Goal: Task Accomplishment & Management: Complete application form

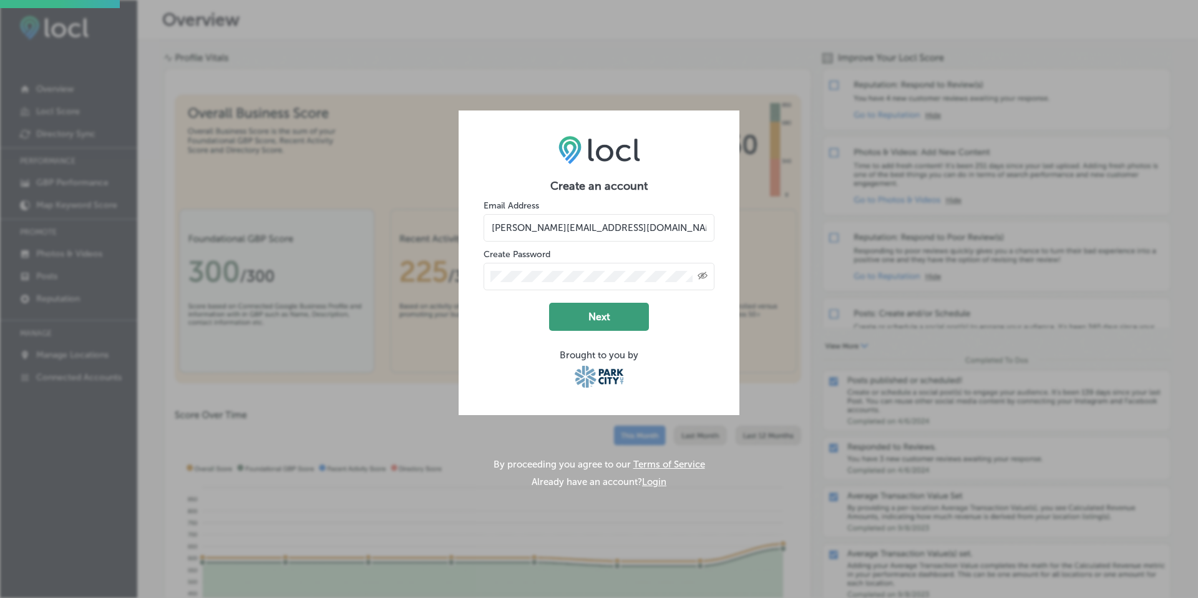
click at [614, 319] on button "Next" at bounding box center [599, 317] width 100 height 28
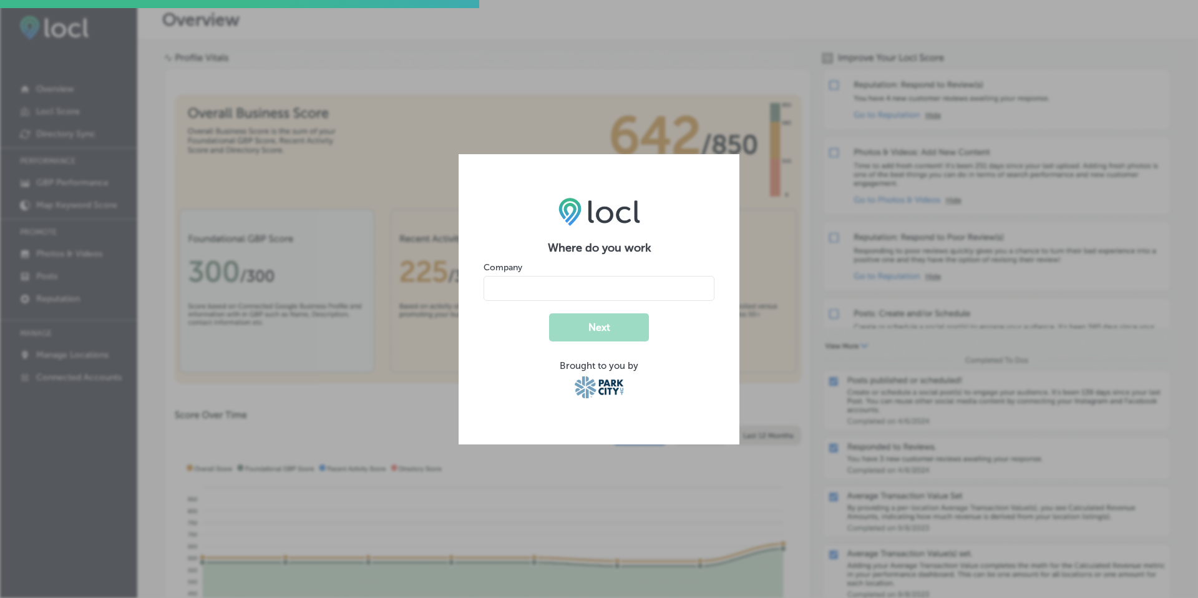
click at [646, 289] on input "name" at bounding box center [598, 288] width 231 height 25
type input "Dendric Estate"
click at [613, 331] on button "Next" at bounding box center [599, 327] width 100 height 28
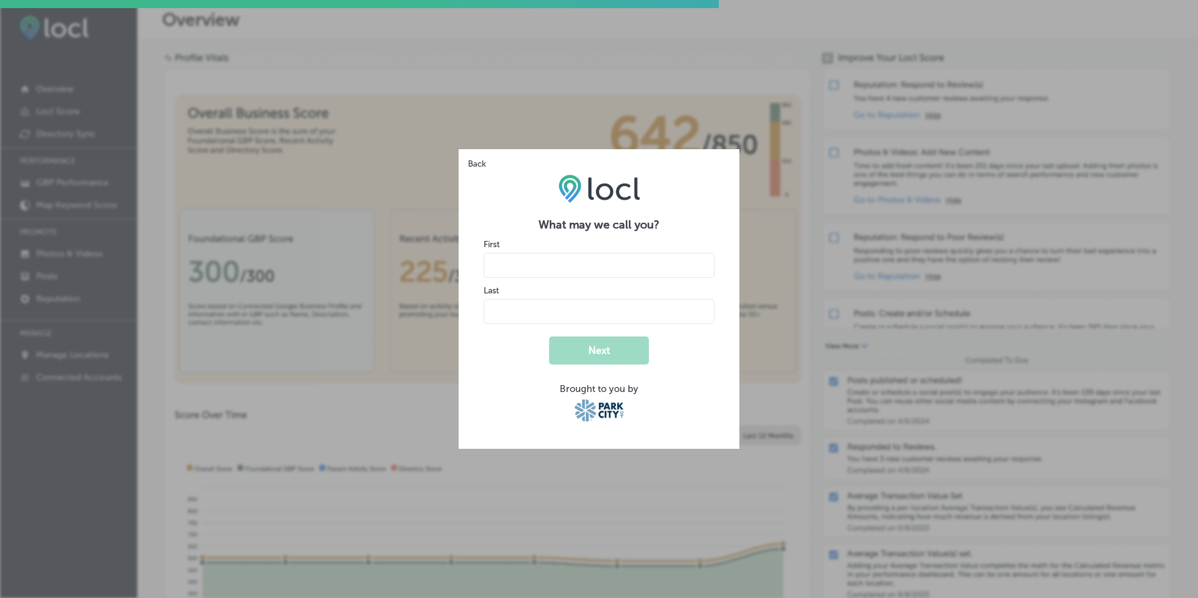
click at [576, 261] on input "name" at bounding box center [598, 265] width 231 height 25
type input "Carly"
type input "Coyle"
click at [603, 341] on button "Next" at bounding box center [599, 350] width 100 height 28
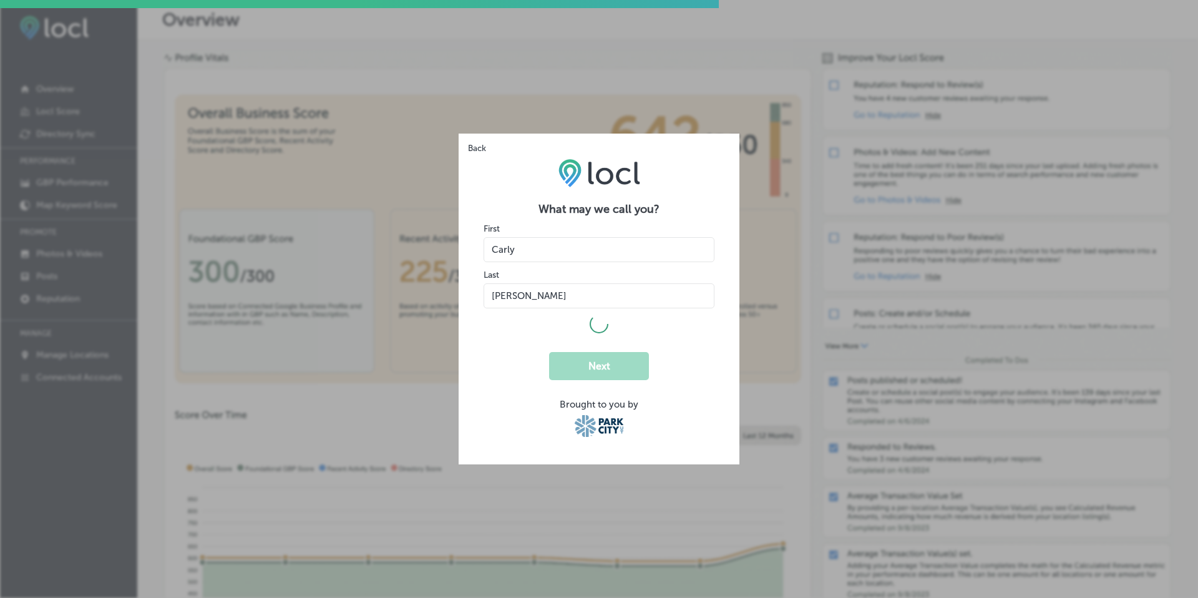
select select "US"
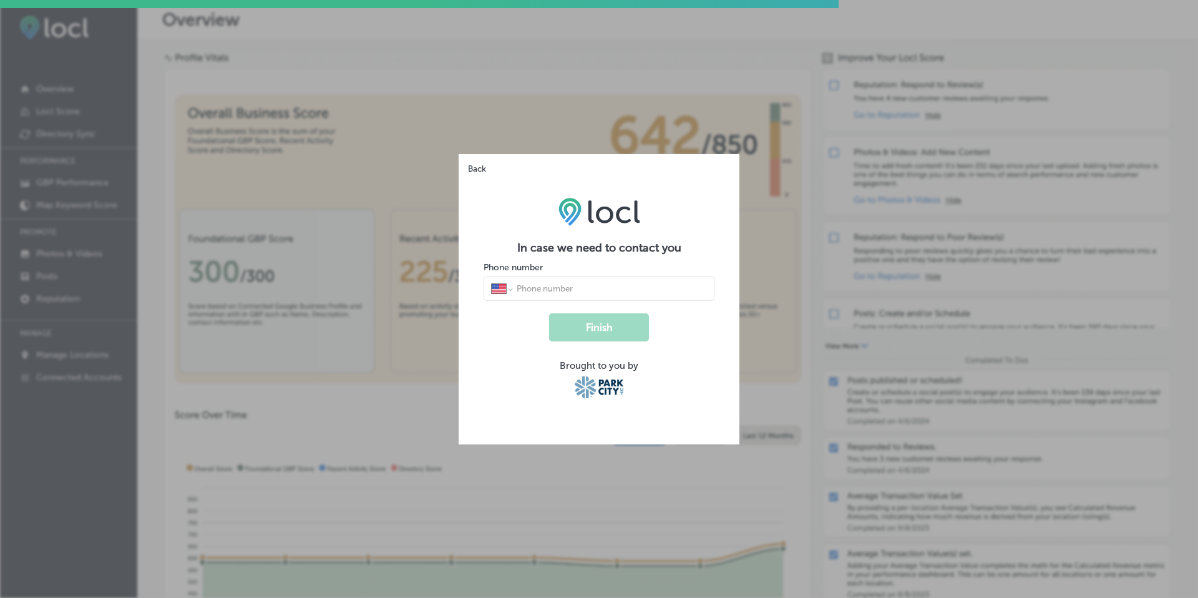
click at [574, 286] on input "tel" at bounding box center [610, 288] width 191 height 11
type input "(435) 659-8538"
click at [614, 325] on button "Finish" at bounding box center [599, 327] width 100 height 28
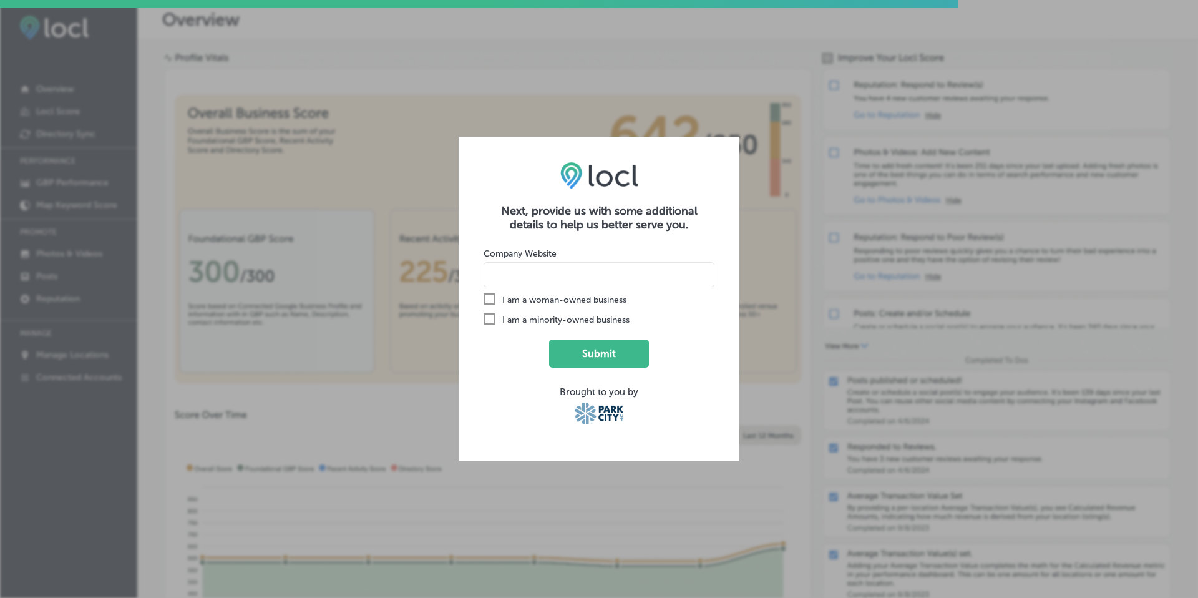
click at [524, 277] on input at bounding box center [598, 274] width 231 height 25
type input "www.dendricestate.com"
click at [586, 350] on button "Submit" at bounding box center [599, 353] width 100 height 28
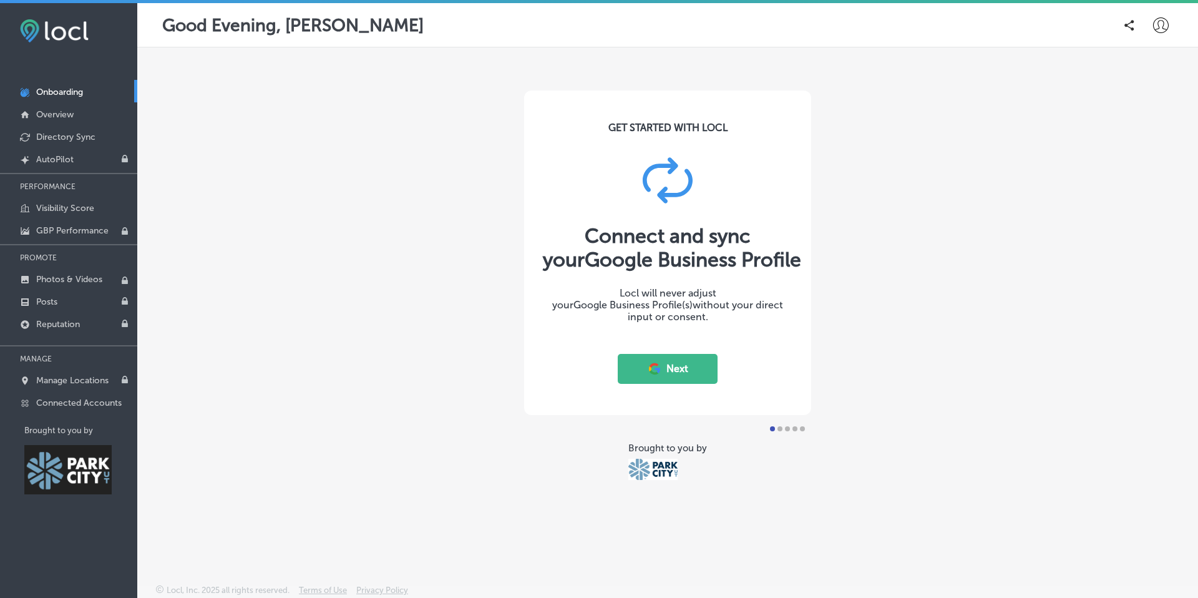
click at [679, 370] on button "Next" at bounding box center [667, 369] width 100 height 30
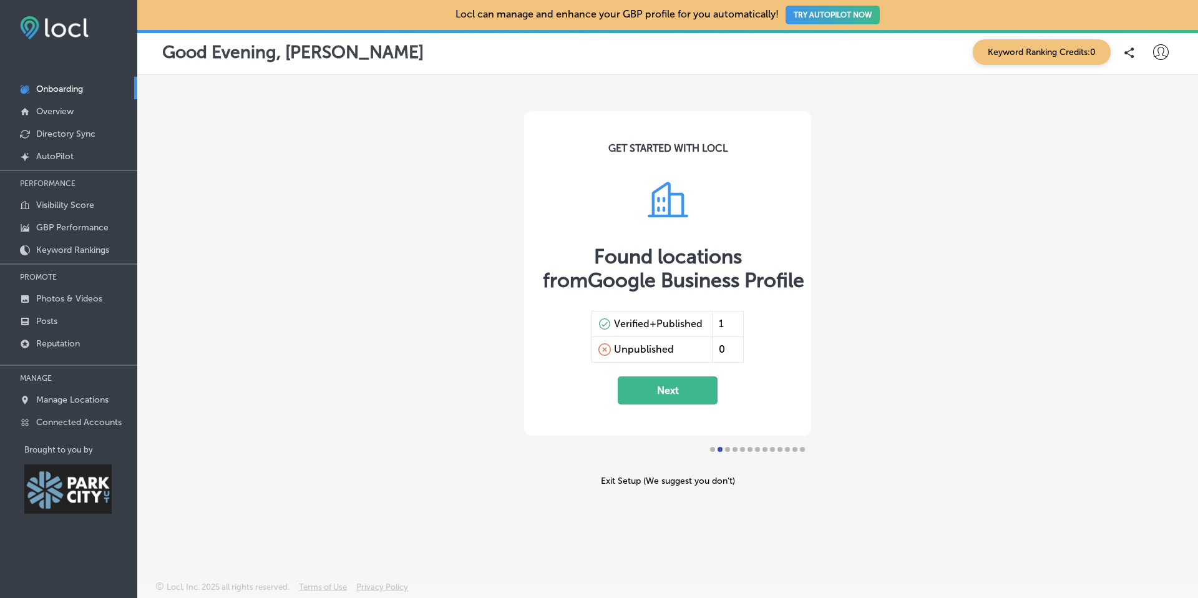
click at [679, 322] on div "Verified+Published" at bounding box center [658, 323] width 89 height 12
click at [671, 389] on button "Next" at bounding box center [667, 390] width 100 height 28
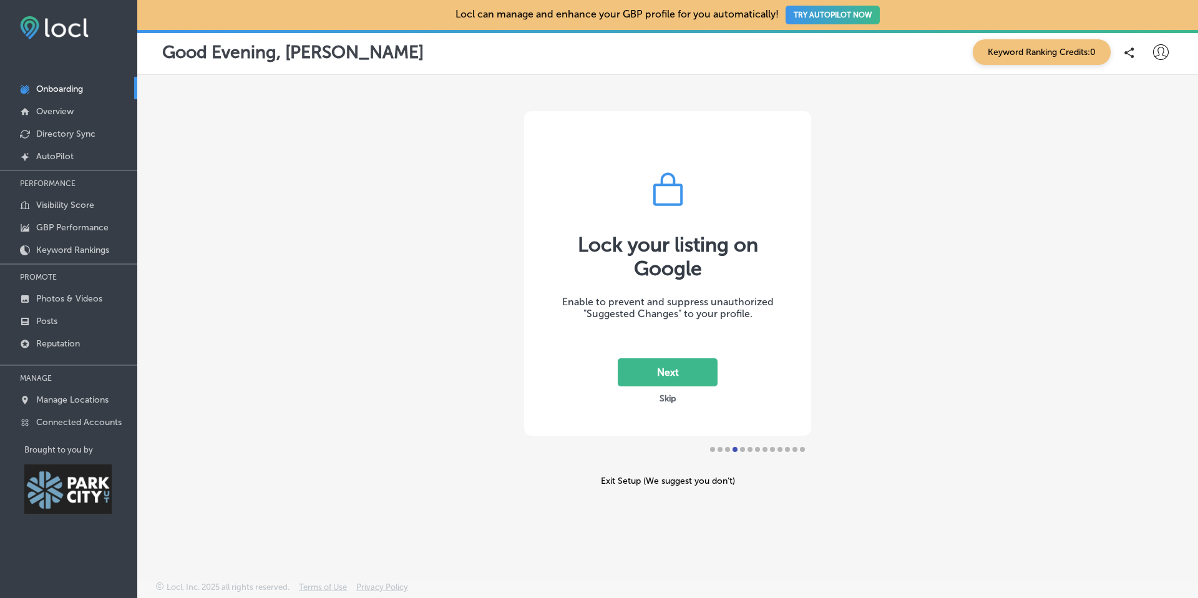
drag, startPoint x: 587, startPoint y: 303, endPoint x: 702, endPoint y: 300, distance: 114.8
click at [702, 300] on div "Enable to prevent and suppress unauthorized "Suggested Changes" to your profile." at bounding box center [667, 308] width 249 height 24
click at [670, 373] on button "Next" at bounding box center [667, 372] width 100 height 28
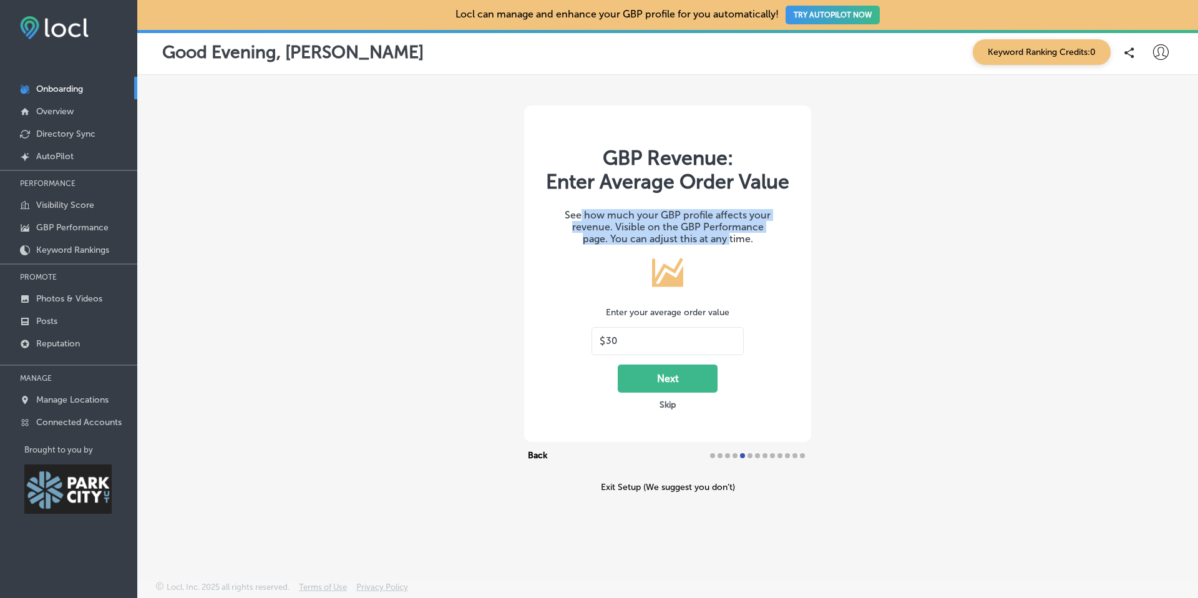
drag, startPoint x: 580, startPoint y: 216, endPoint x: 725, endPoint y: 235, distance: 146.5
click at [725, 235] on div "See how much your GBP profile affects your revenue. Visible on the GBP Performa…" at bounding box center [667, 227] width 249 height 36
drag, startPoint x: 638, startPoint y: 226, endPoint x: 697, endPoint y: 235, distance: 60.0
click at [697, 235] on div "See how much your GBP profile affects your revenue. Visible on the GBP Performa…" at bounding box center [667, 227] width 249 height 36
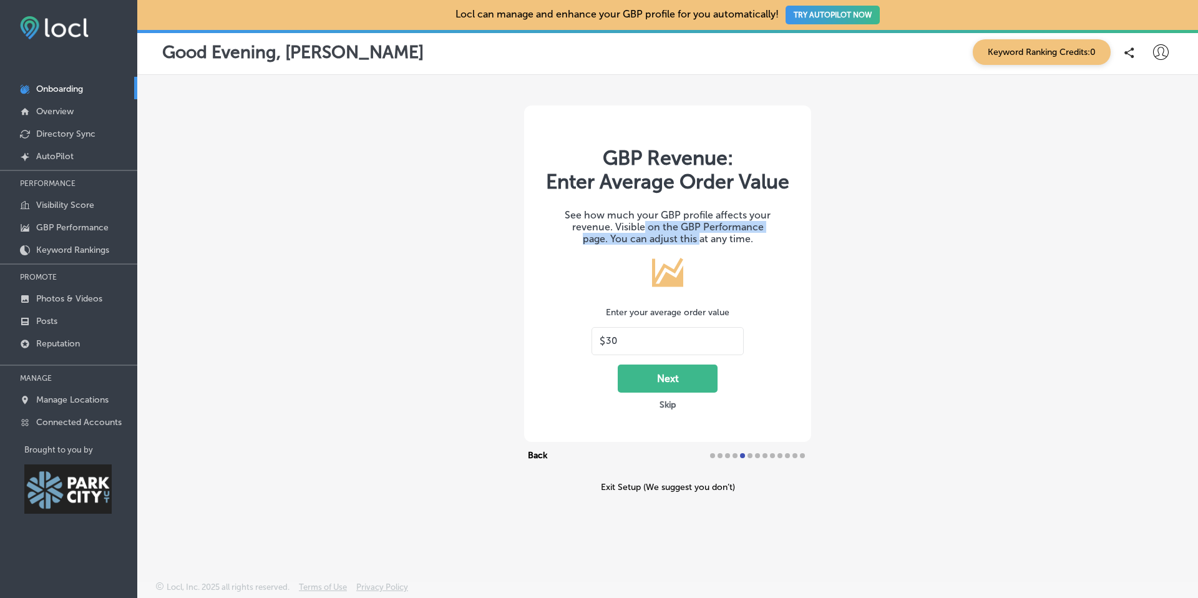
click at [697, 235] on div "See how much your GBP profile affects your revenue. Visible on the GBP Performa…" at bounding box center [667, 227] width 249 height 36
click at [637, 346] on div "$ 30" at bounding box center [667, 341] width 152 height 28
drag, startPoint x: 628, startPoint y: 344, endPoint x: 590, endPoint y: 341, distance: 38.2
click at [590, 341] on div "GBP Revenue: Enter Average Order Value See how much your GBP profile affects yo…" at bounding box center [667, 273] width 287 height 336
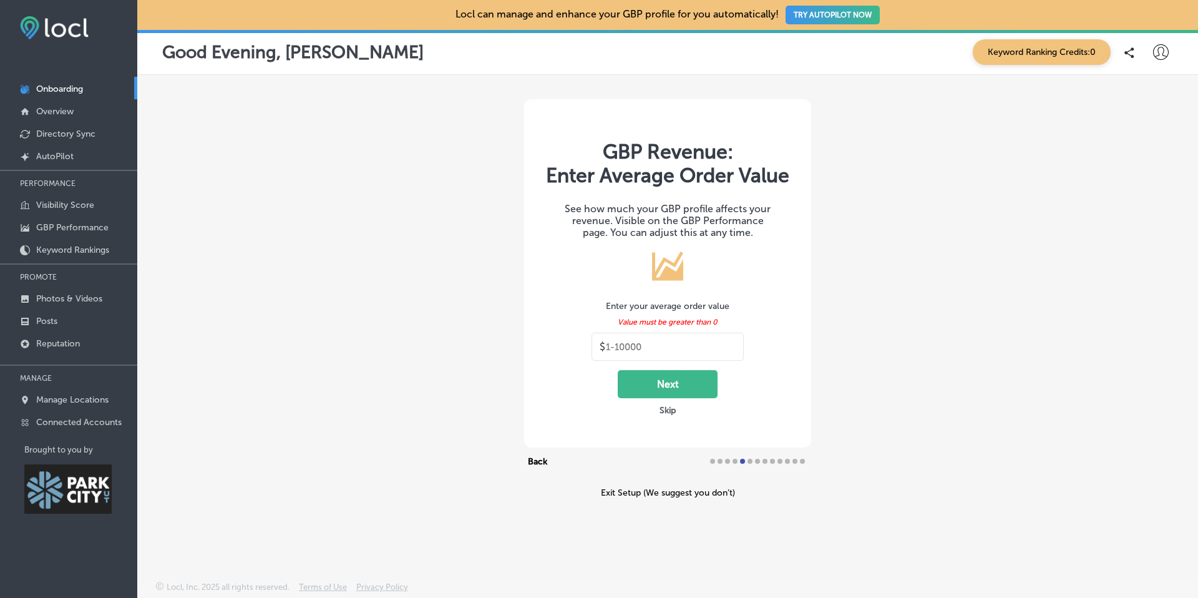
click at [666, 412] on button "Skip" at bounding box center [668, 410] width 24 height 12
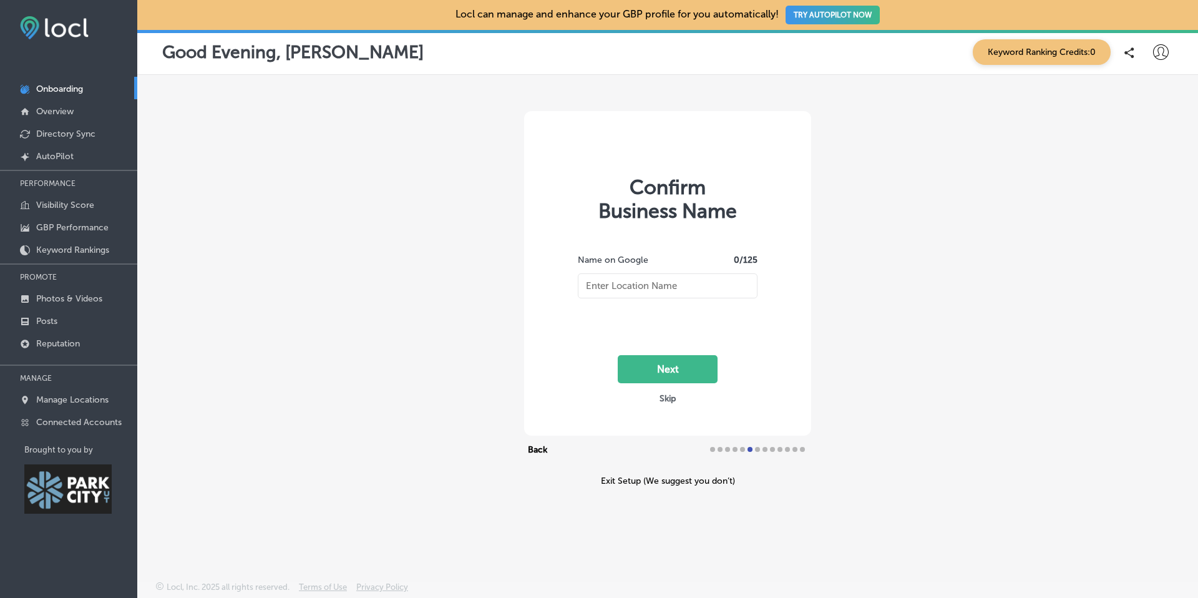
type input "Dendric Estate"
click at [671, 370] on button "Next" at bounding box center [667, 369] width 100 height 28
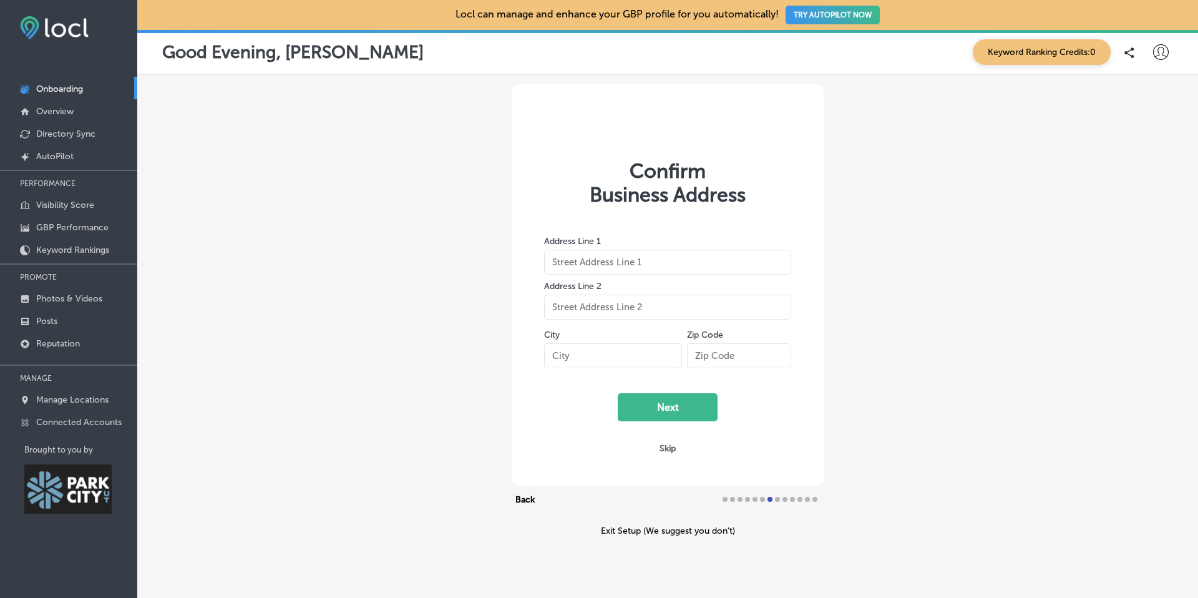
type input "2617 UT-32"
type input "Kamas"
click at [735, 357] on input "84036-9507" at bounding box center [739, 355] width 104 height 25
drag, startPoint x: 724, startPoint y: 356, endPoint x: 787, endPoint y: 359, distance: 63.7
click at [774, 358] on input "84036-9507" at bounding box center [739, 355] width 104 height 25
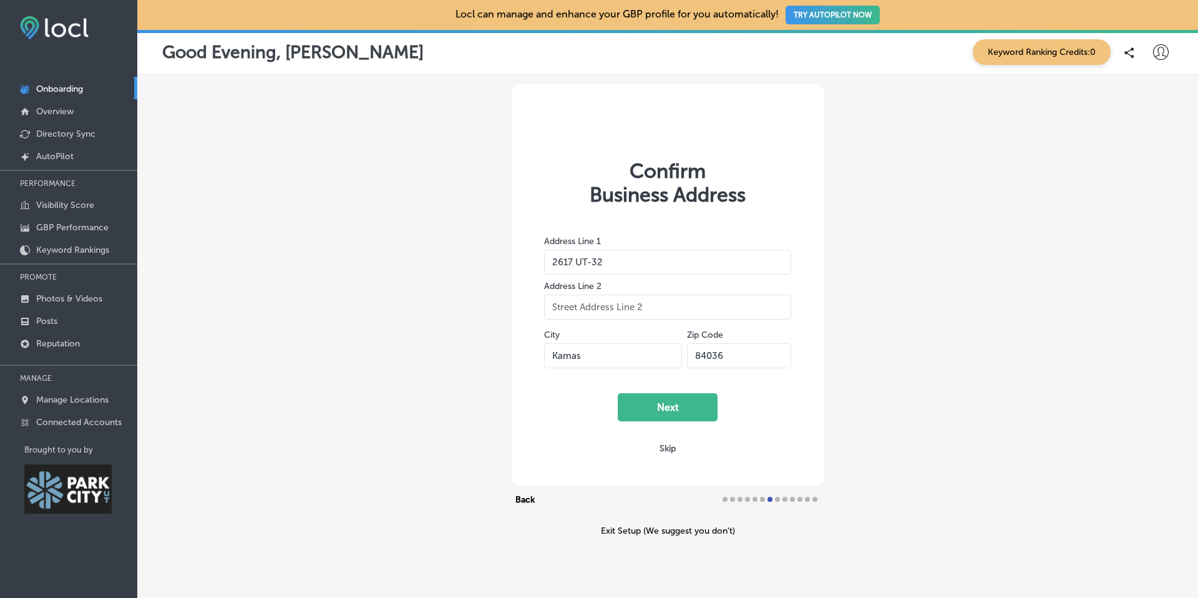
type input "84036"
drag, startPoint x: 899, startPoint y: 348, endPoint x: 859, endPoint y: 356, distance: 40.6
click at [899, 348] on div "Confirm Business Address Address Line 1 2617 UT-32 Address Line 2 City Kamas Zi…" at bounding box center [667, 310] width 1060 height 470
click at [669, 404] on button "Next" at bounding box center [667, 407] width 100 height 28
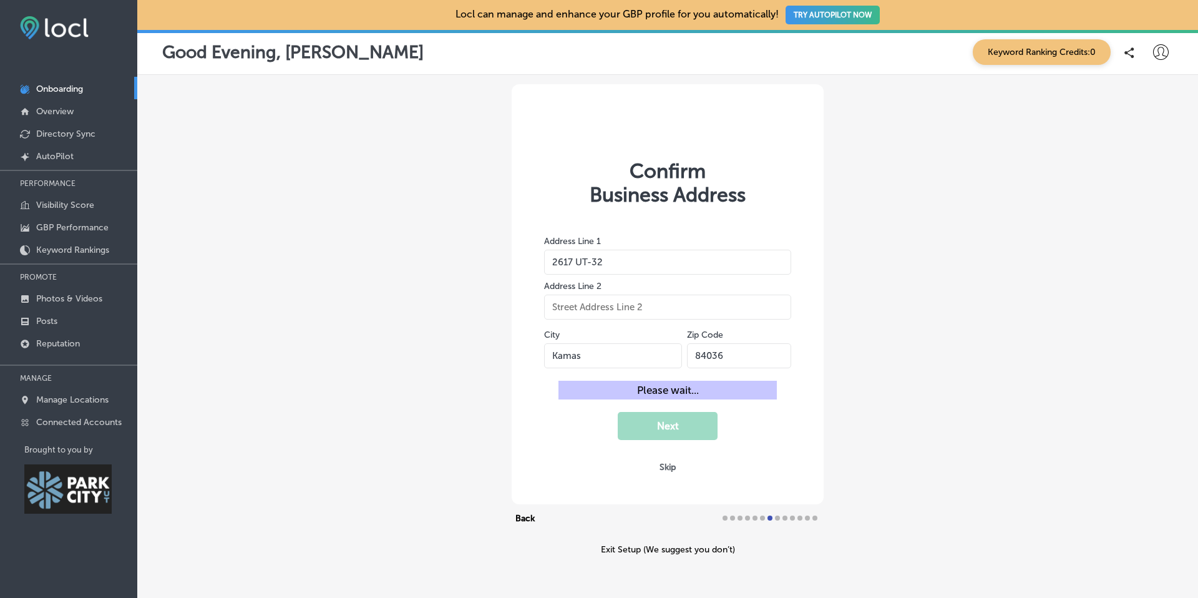
select select "US"
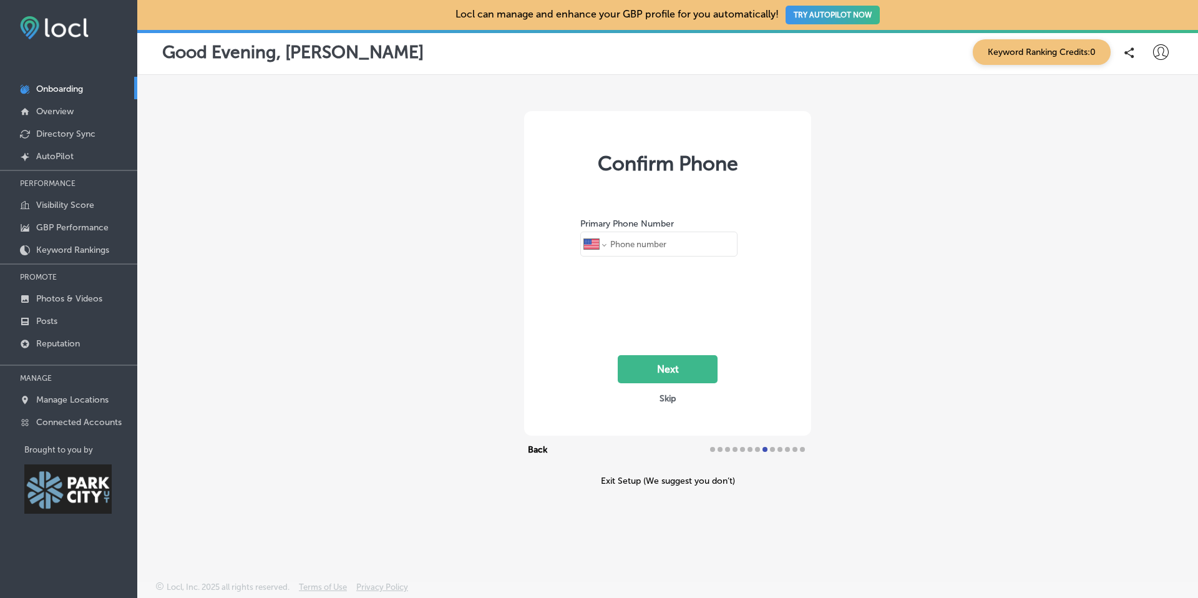
type input "[PHONE_NUMBER]"
click at [666, 369] on button "Next" at bounding box center [667, 369] width 100 height 28
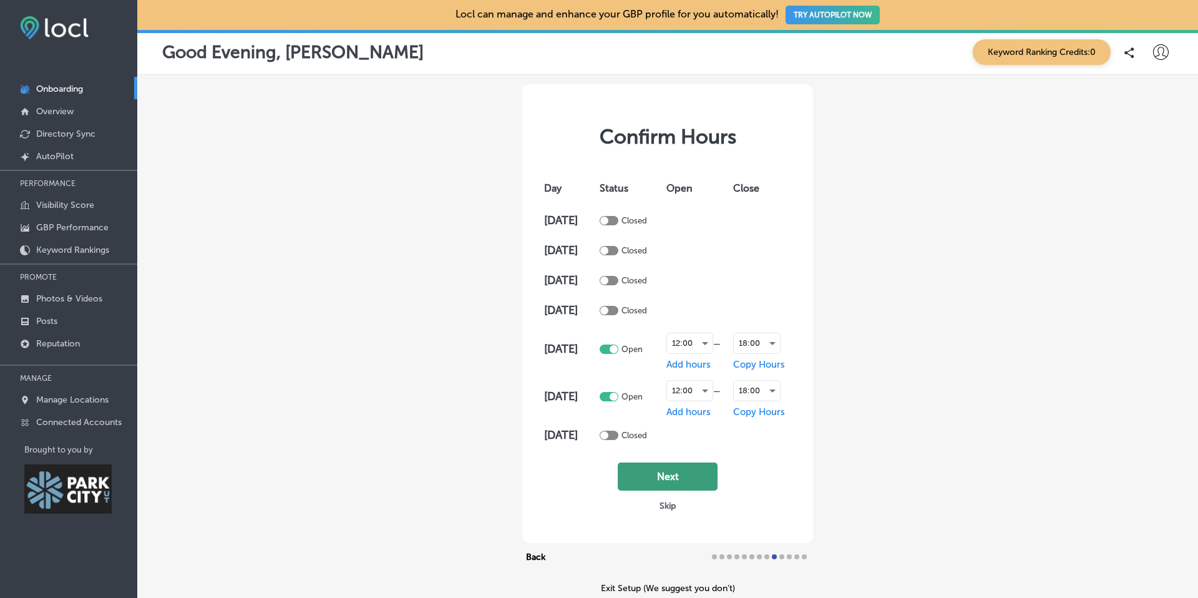
click at [654, 479] on button "Next" at bounding box center [667, 476] width 100 height 28
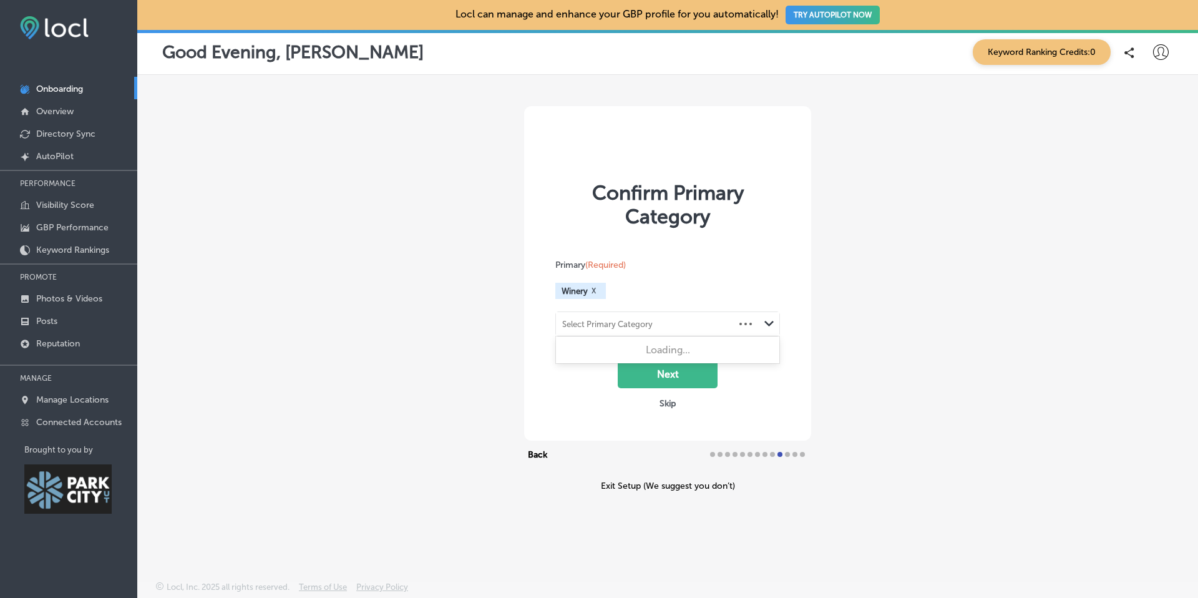
click at [774, 322] on div "Path Created with Sketch." at bounding box center [769, 324] width 20 height 20
type input "b"
type input "a"
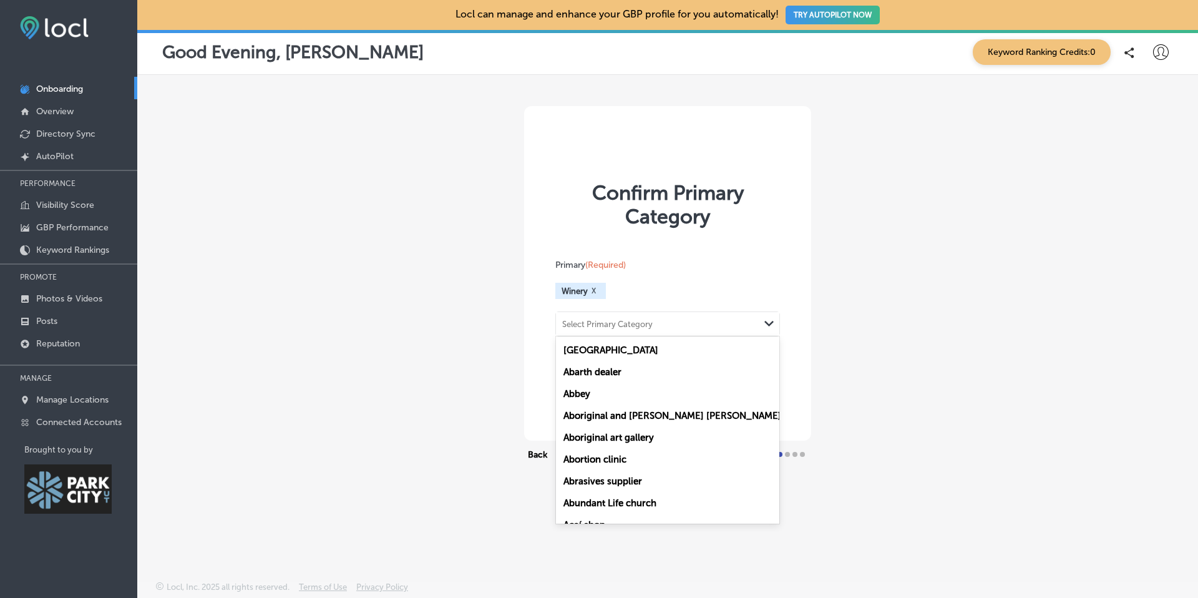
click at [800, 290] on div "Confirm Primary Category Primary (Required) Winery X option [GEOGRAPHIC_DATA] f…" at bounding box center [667, 273] width 287 height 334
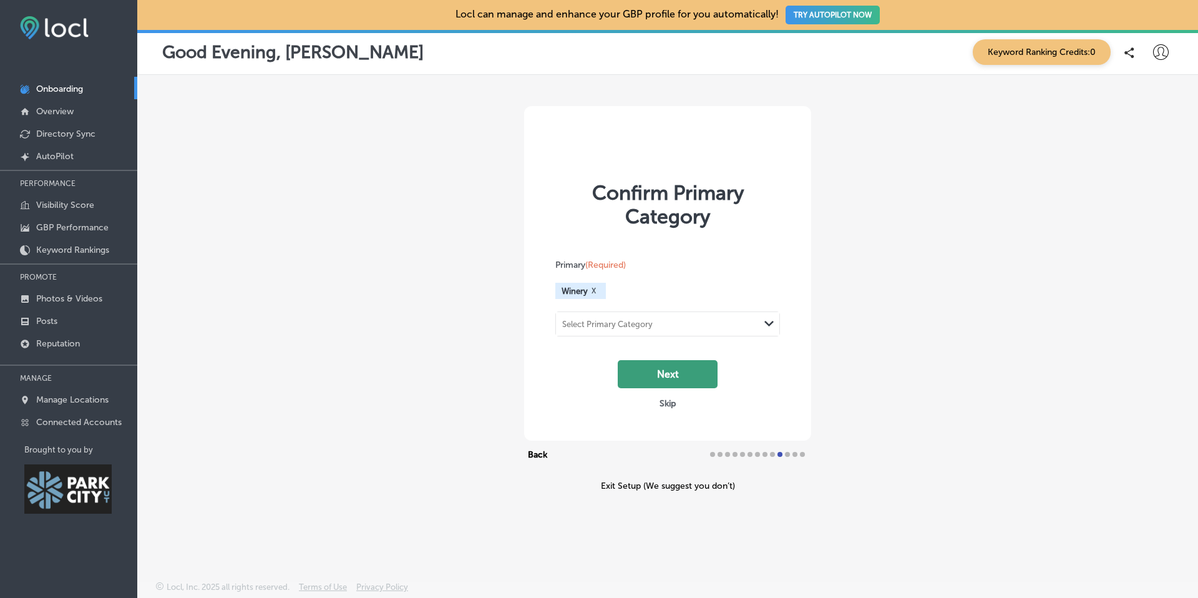
click at [664, 367] on button "Next" at bounding box center [667, 374] width 100 height 28
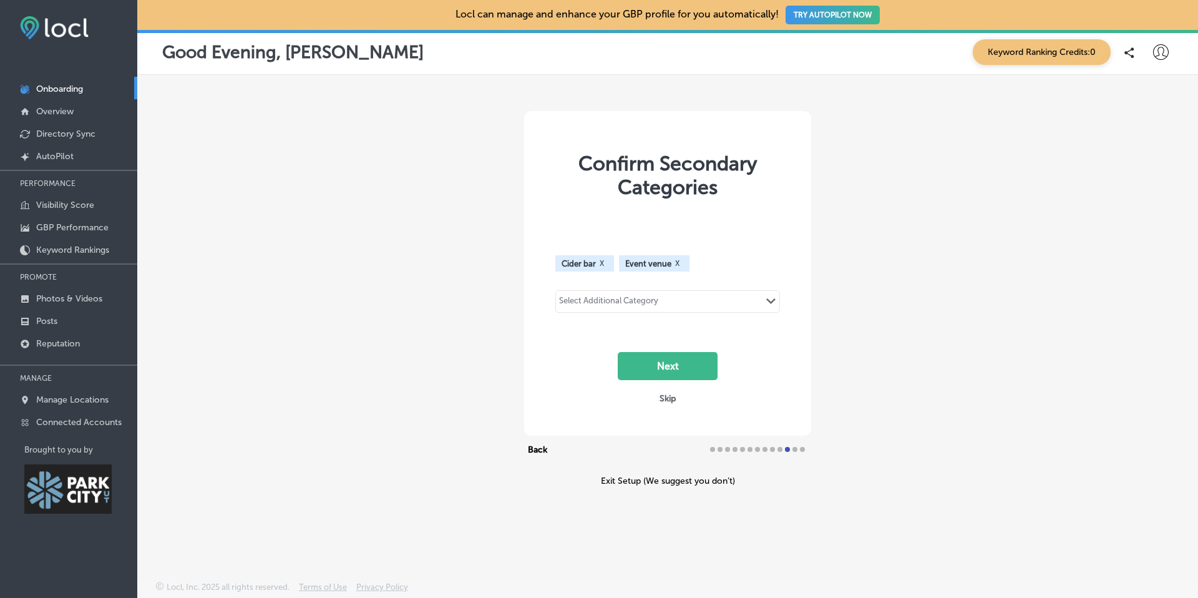
click at [687, 304] on div "Select Additional Category Path Created with Sketch." at bounding box center [667, 301] width 223 height 21
type input "b"
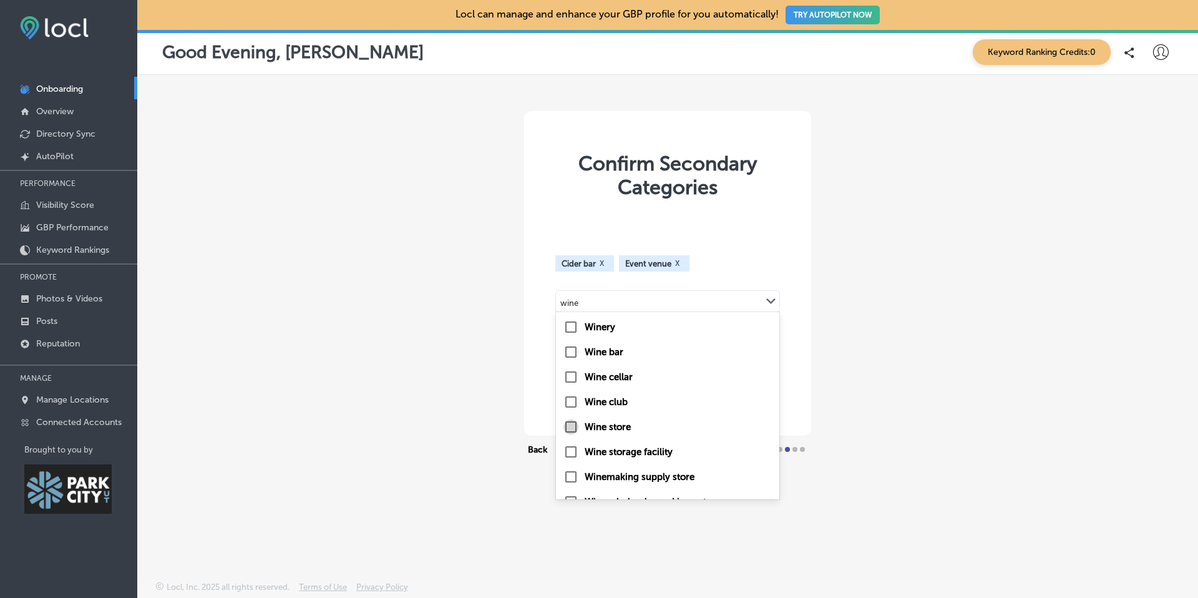
click at [571, 428] on input "checkbox" at bounding box center [570, 426] width 15 height 15
type input "wine"
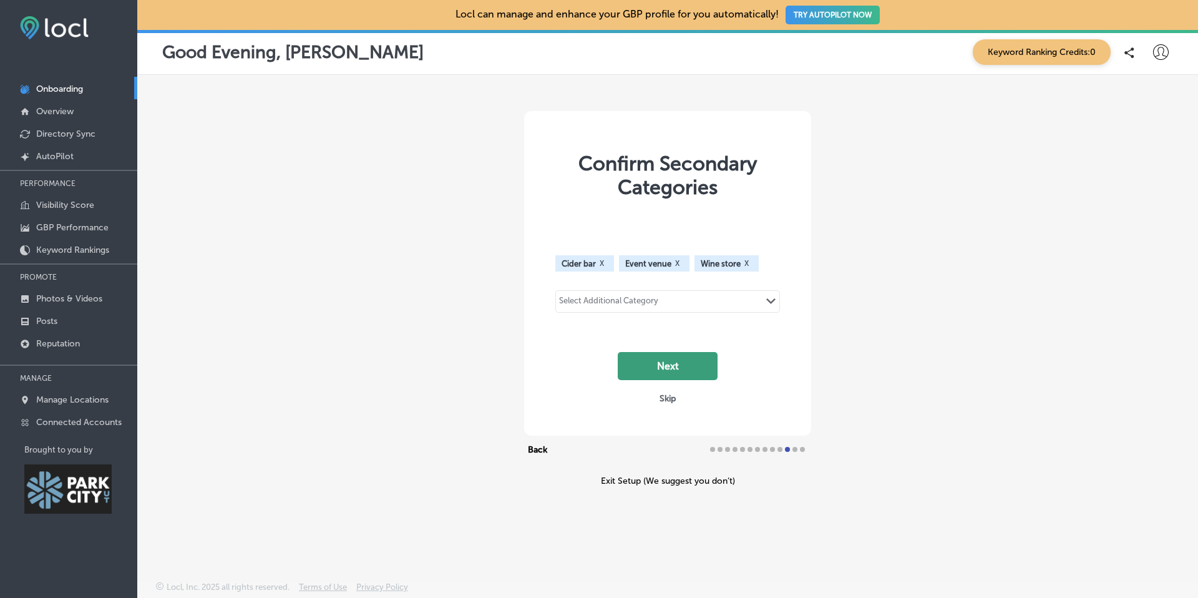
click at [685, 367] on button "Next" at bounding box center [667, 366] width 100 height 28
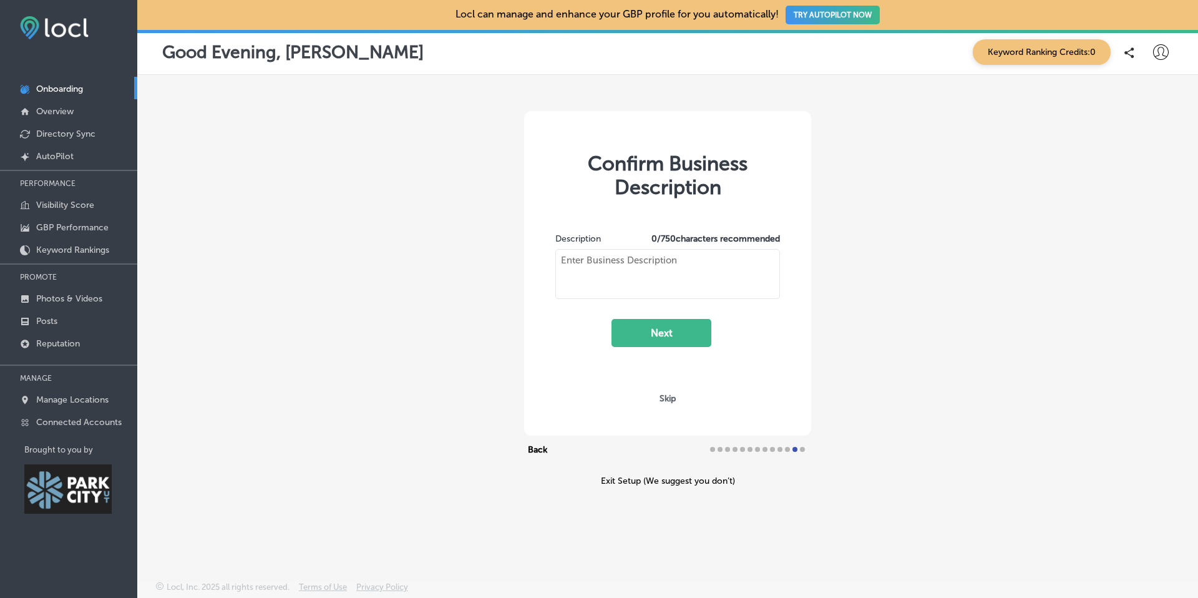
type textarea "Dendric Estate produces dry mountain cider at 6,440 ft in the heart of the [GEO…"
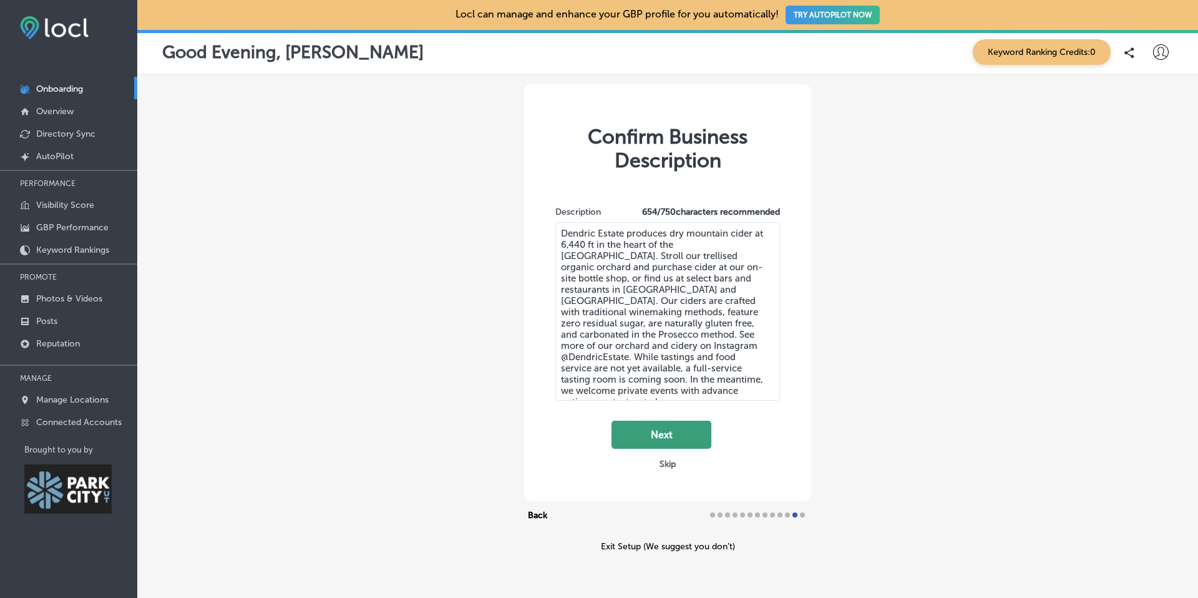
click at [666, 436] on button "Next" at bounding box center [661, 434] width 100 height 28
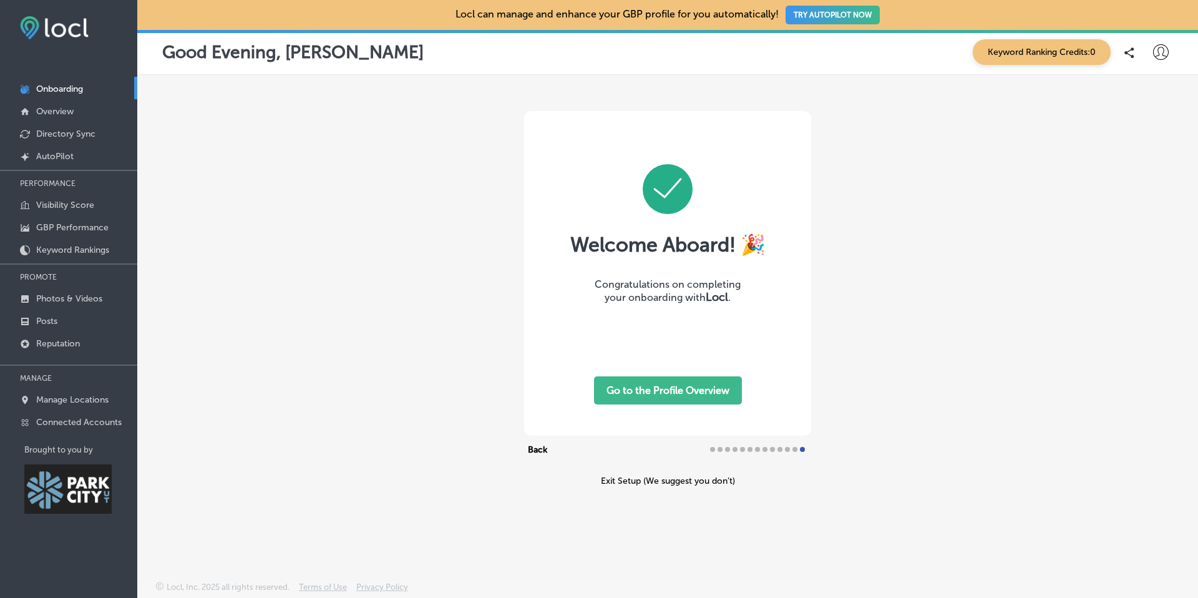
click at [704, 385] on button "Go to the Profile Overview" at bounding box center [668, 390] width 148 height 28
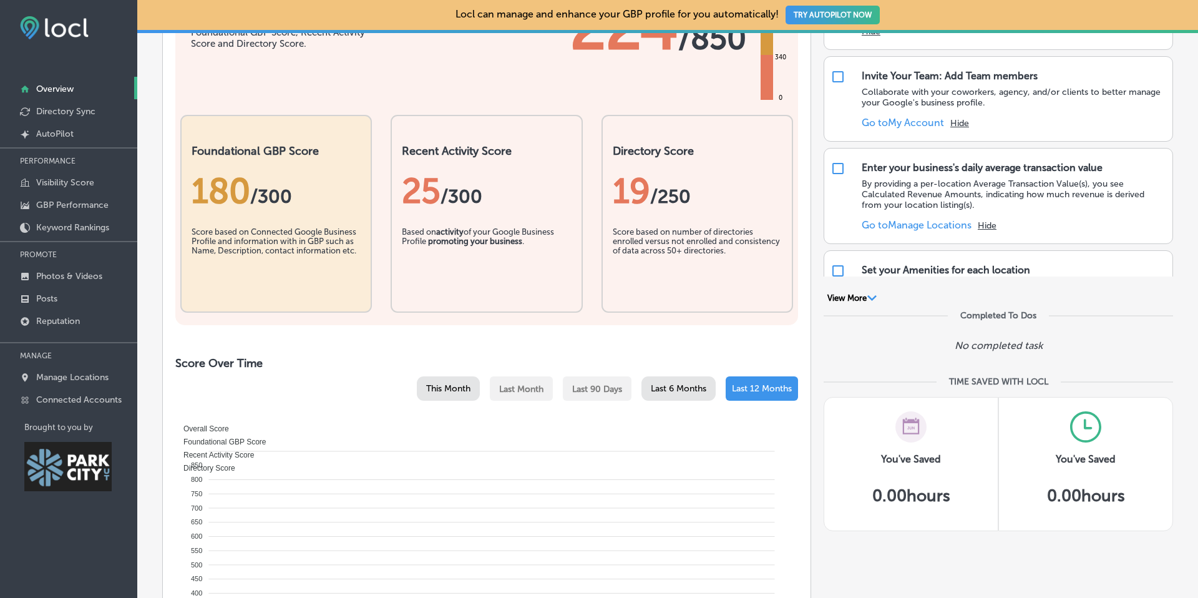
scroll to position [39, 0]
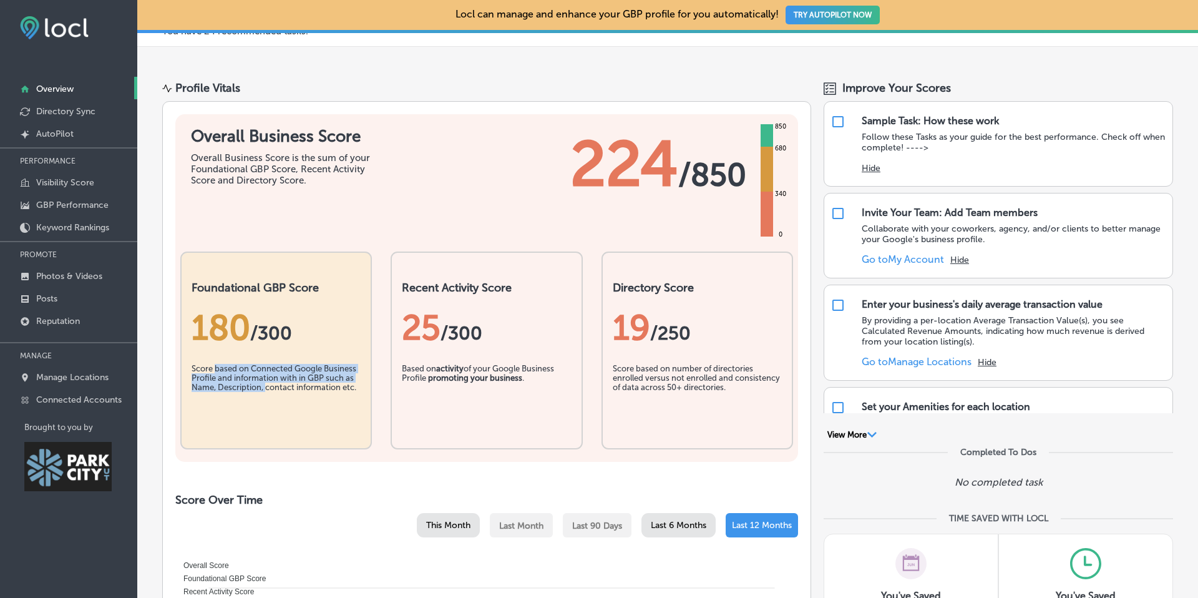
drag, startPoint x: 216, startPoint y: 370, endPoint x: 266, endPoint y: 387, distance: 53.3
click at [266, 387] on div "Score based on Connected Google Business Profile and information with in GBP su…" at bounding box center [275, 395] width 169 height 62
drag, startPoint x: 410, startPoint y: 369, endPoint x: 465, endPoint y: 377, distance: 54.9
click at [465, 377] on div "Based on activity of your Google Business Profile promoting your business ." at bounding box center [486, 395] width 169 height 62
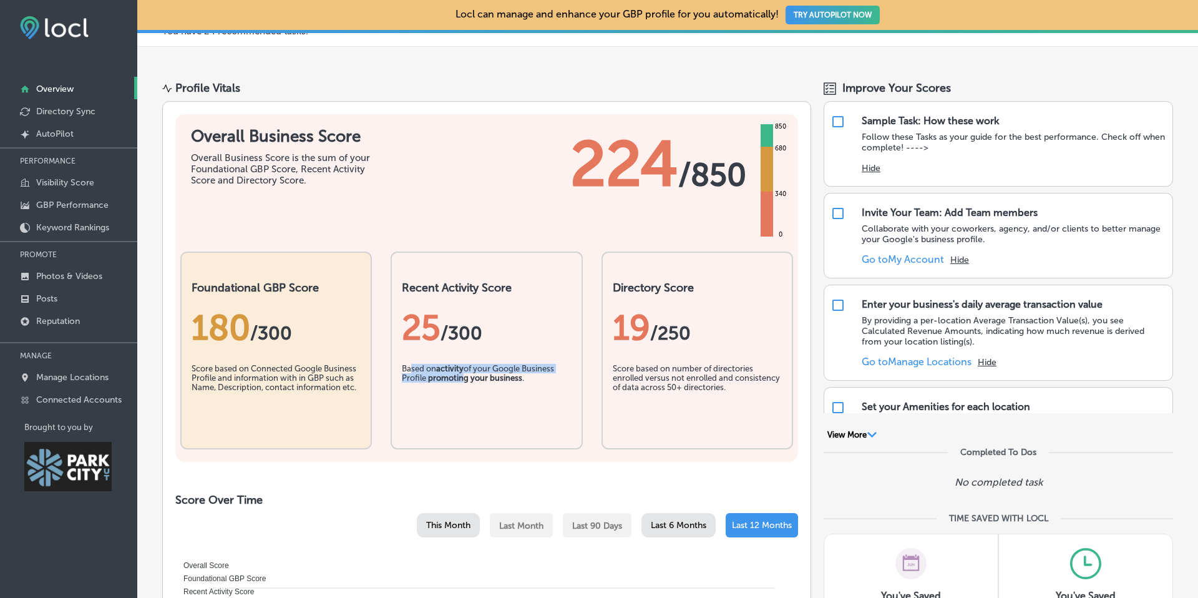
click at [465, 377] on b "promoting your business" at bounding box center [475, 377] width 94 height 9
drag, startPoint x: 622, startPoint y: 369, endPoint x: 626, endPoint y: 387, distance: 19.0
click at [626, 387] on div "Score based on number of directories enrolled versus not enrolled and consisten…" at bounding box center [696, 395] width 169 height 62
drag, startPoint x: 205, startPoint y: 159, endPoint x: 207, endPoint y: 182, distance: 22.6
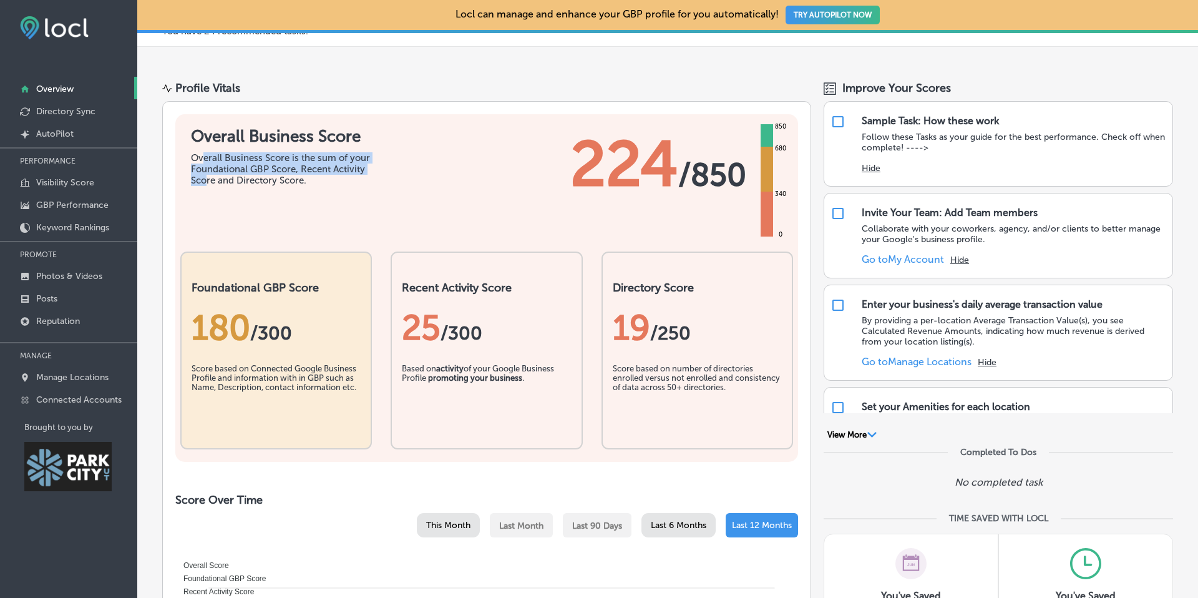
click at [207, 182] on div "Overall Business Score is the sum of your Foundational GBP Score, Recent Activi…" at bounding box center [284, 169] width 187 height 34
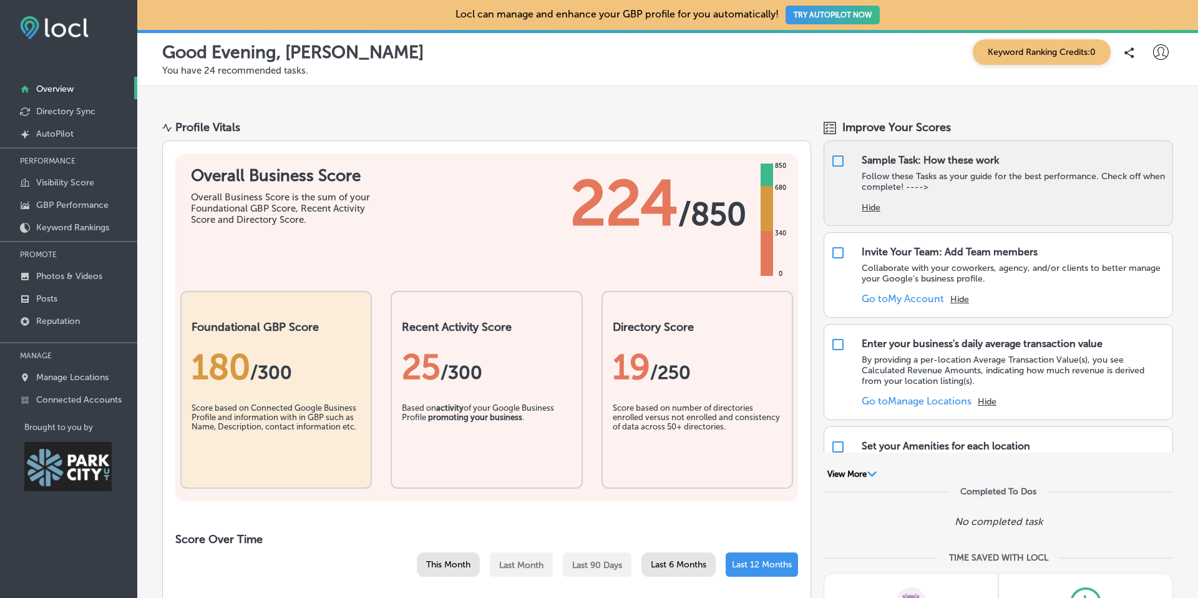
click at [1090, 175] on p "Follow these Tasks as your guide for the best performance. Check off when compl…" at bounding box center [1013, 181] width 304 height 21
drag, startPoint x: 841, startPoint y: 163, endPoint x: 871, endPoint y: 168, distance: 29.8
click at [841, 163] on input "checkbox" at bounding box center [837, 160] width 15 height 15
checkbox input "false"
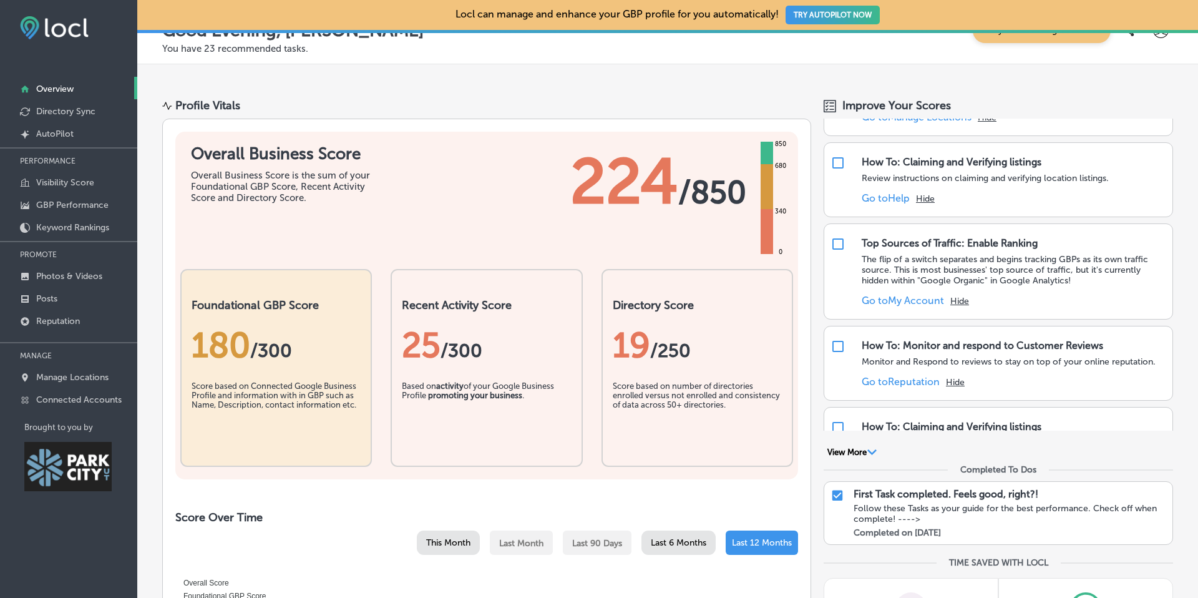
scroll to position [29, 0]
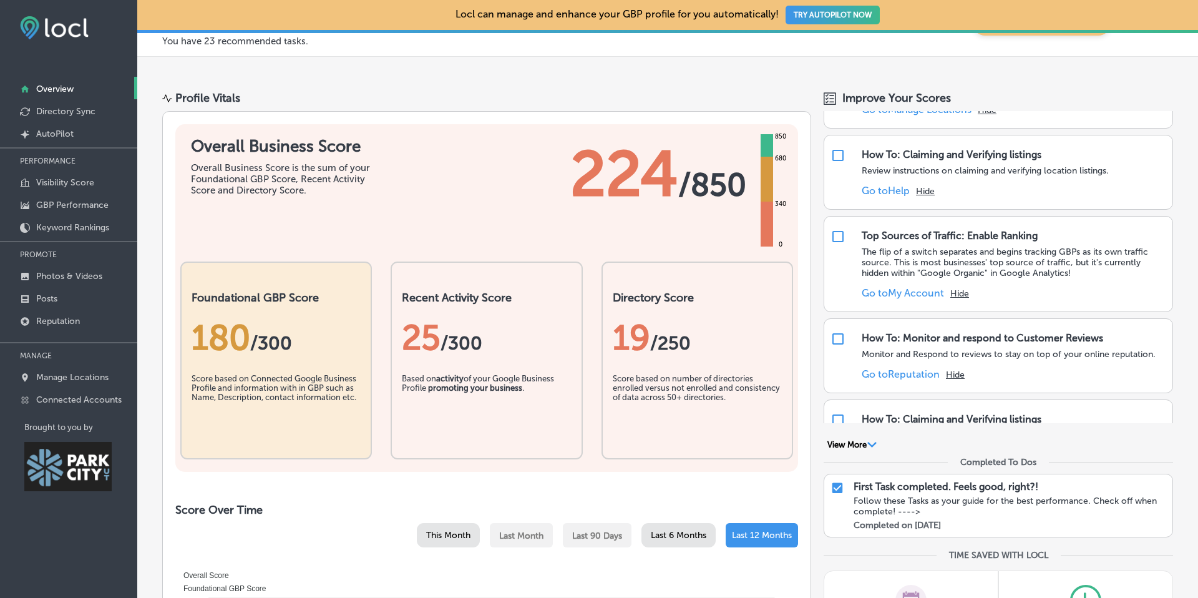
click at [839, 487] on input "checkbox" at bounding box center [837, 487] width 14 height 15
checkbox input "true"
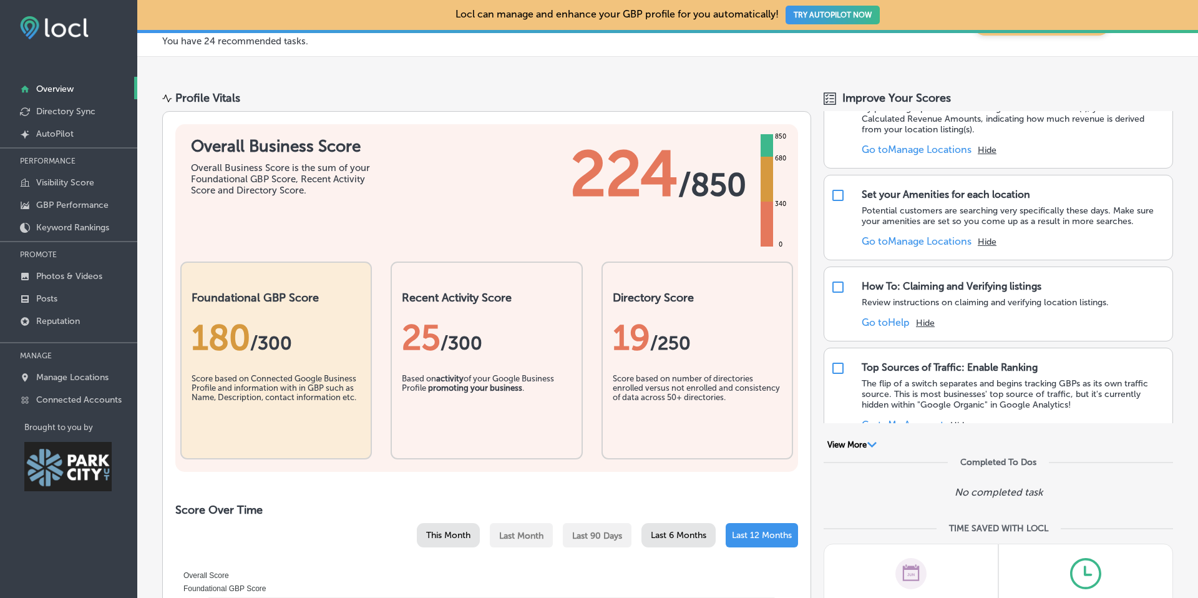
scroll to position [0, 0]
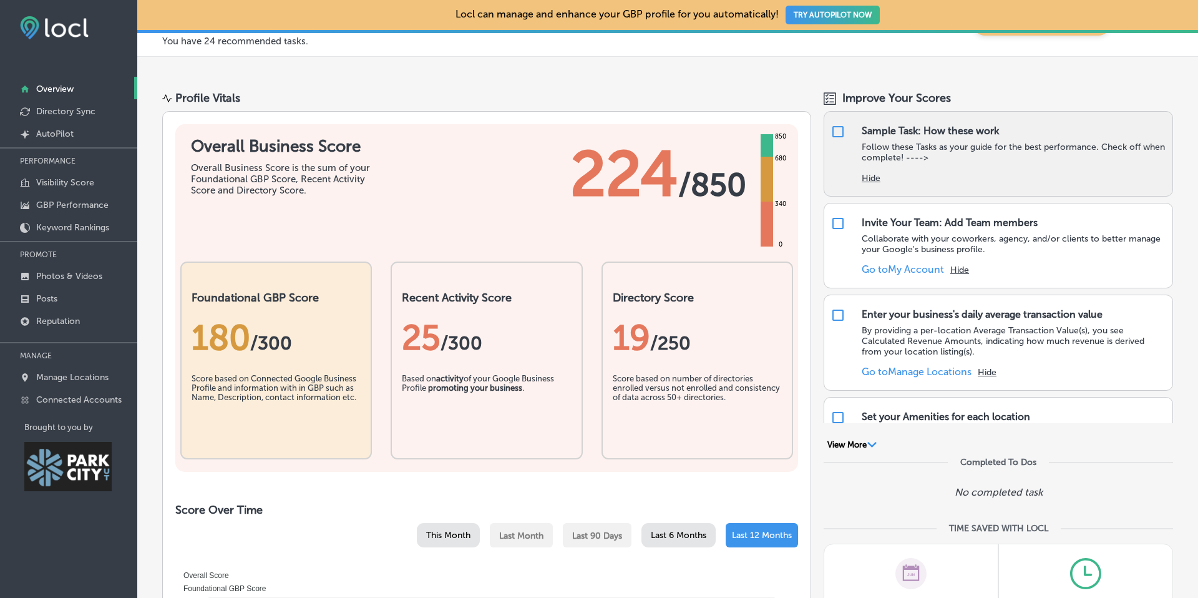
click at [933, 132] on div "Sample Task: How these work" at bounding box center [929, 131] width 137 height 12
click at [904, 150] on p "Follow these Tasks as your guide for the best performance. Check off when compl…" at bounding box center [1013, 152] width 304 height 21
click at [893, 160] on p "Follow these Tasks as your guide for the best performance. Check off when compl…" at bounding box center [1013, 152] width 304 height 21
click at [979, 135] on div "Sample Task: How these work" at bounding box center [929, 131] width 137 height 12
click at [997, 148] on p "Follow these Tasks as your guide for the best performance. Check off when compl…" at bounding box center [1013, 152] width 304 height 21
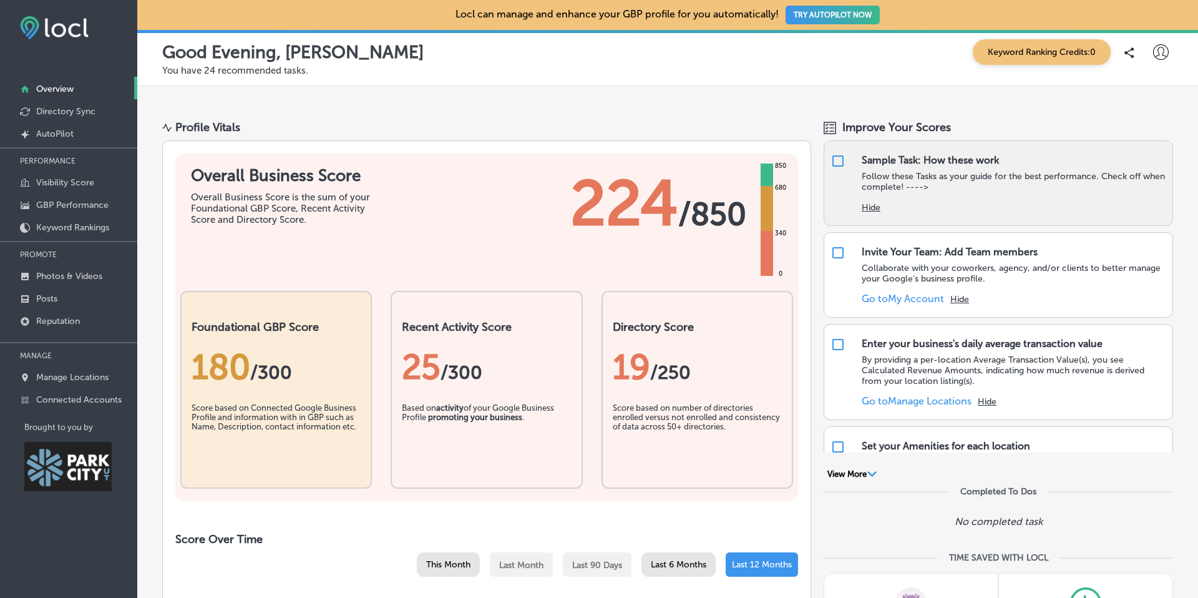
click at [913, 185] on p "Follow these Tasks as your guide for the best performance. Check off when compl…" at bounding box center [1013, 181] width 304 height 21
drag, startPoint x: 905, startPoint y: 162, endPoint x: 917, endPoint y: 190, distance: 30.5
click at [917, 190] on div "Sample Task: How these work Follow these Tasks as your guide for the best perfo…" at bounding box center [1013, 173] width 304 height 38
drag, startPoint x: 917, startPoint y: 190, endPoint x: 907, endPoint y: 193, distance: 10.5
click at [917, 190] on p "Follow these Tasks as your guide for the best performance. Check off when compl…" at bounding box center [1013, 181] width 304 height 21
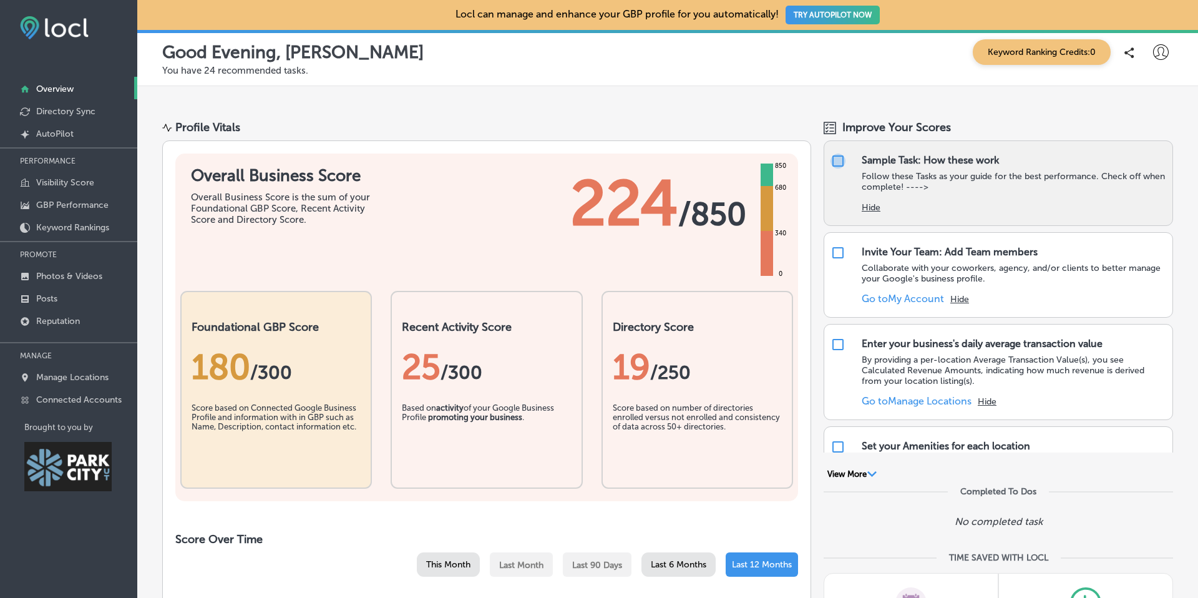
click at [836, 162] on input "checkbox" at bounding box center [837, 160] width 15 height 15
checkbox input "false"
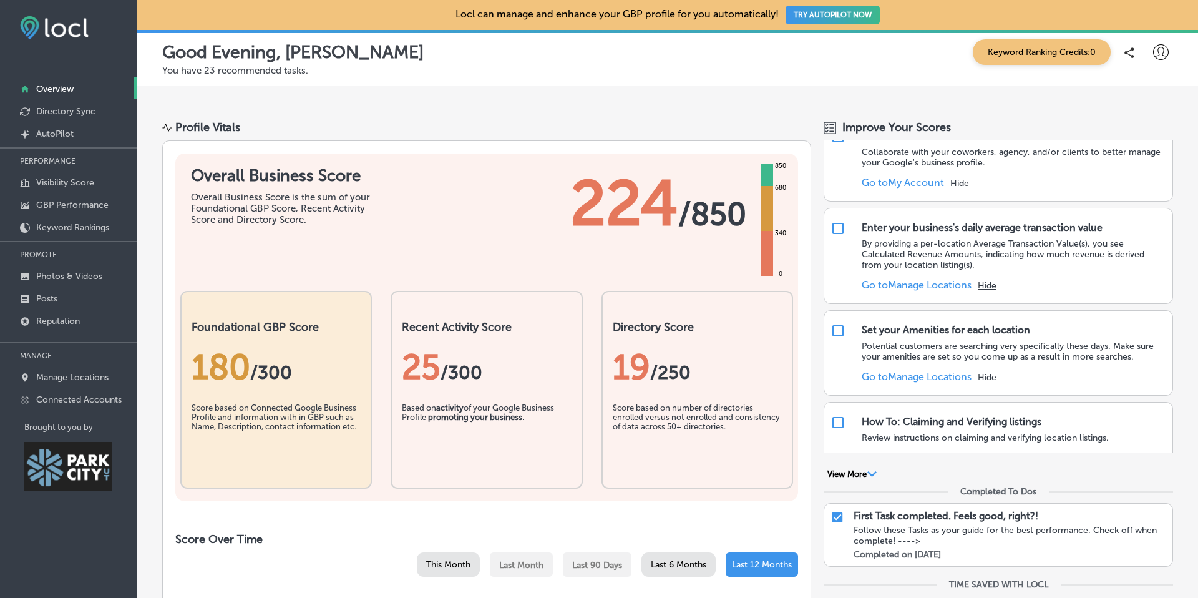
scroll to position [24, 0]
